Goal: Entertainment & Leisure: Consume media (video, audio)

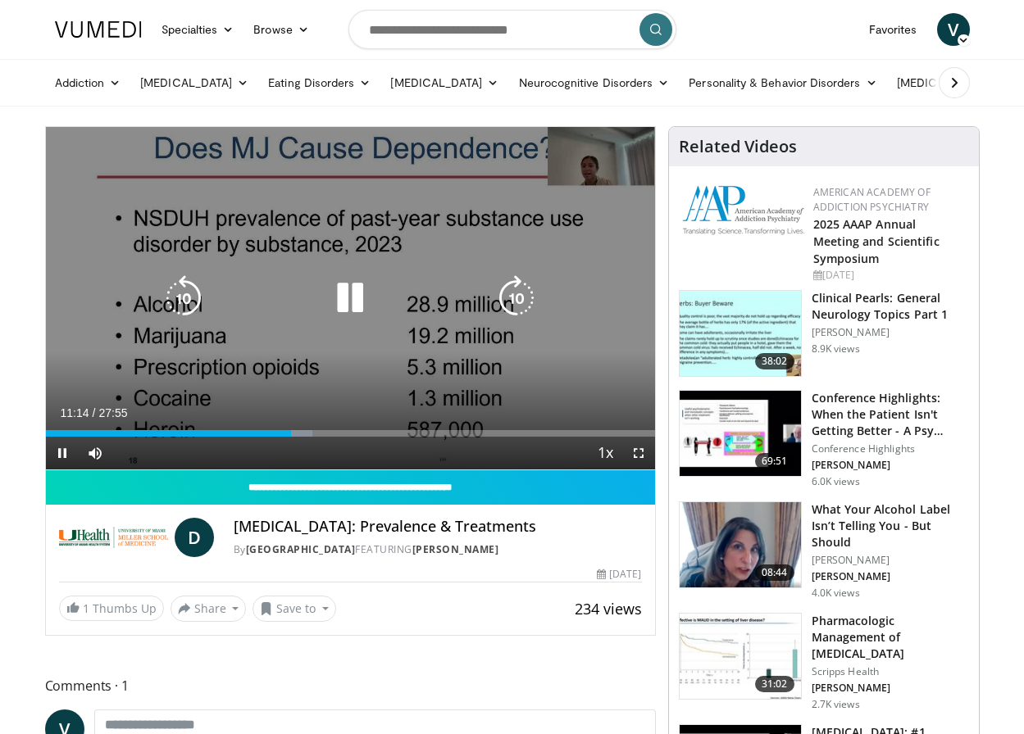
click at [337, 296] on icon "Video Player" at bounding box center [350, 298] width 46 height 46
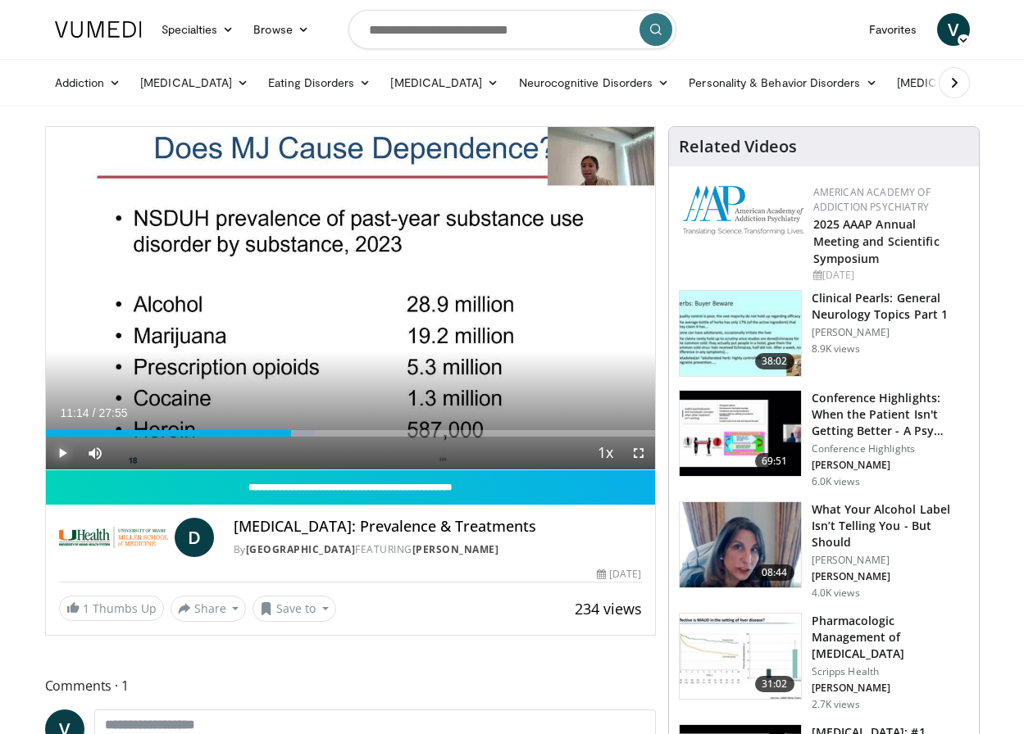
click at [66, 456] on span "Video Player" at bounding box center [62, 453] width 33 height 33
click at [61, 454] on span "Video Player" at bounding box center [62, 453] width 33 height 33
click at [58, 452] on span "Video Player" at bounding box center [62, 453] width 33 height 33
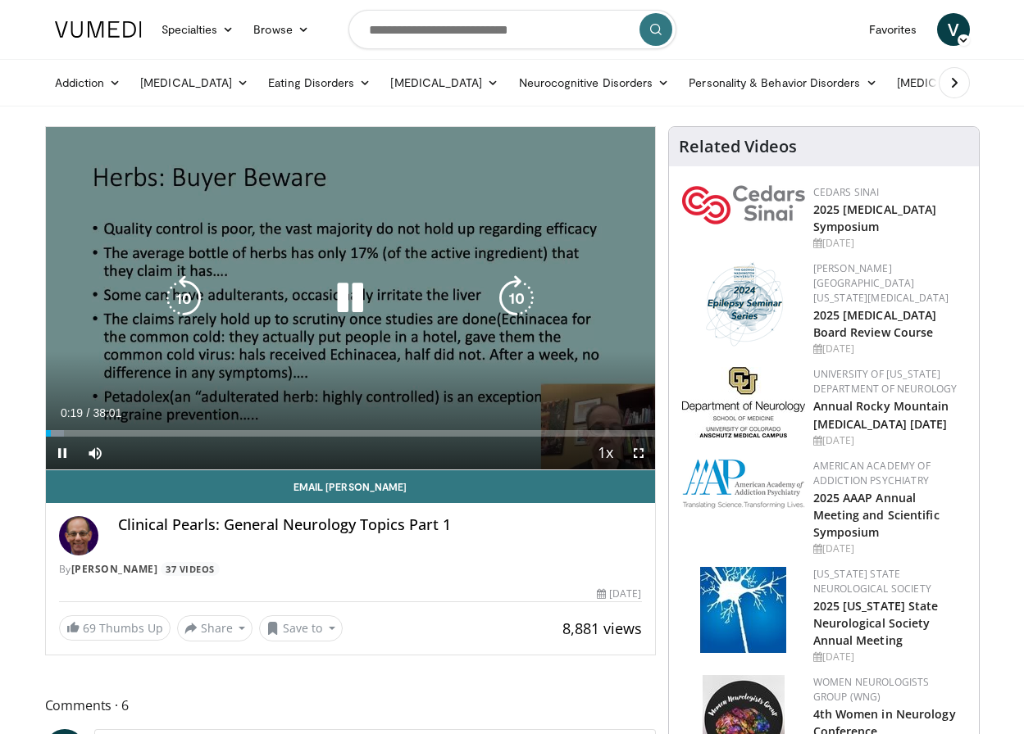
click at [366, 290] on icon "Video Player" at bounding box center [350, 298] width 46 height 46
